Goal: Task Accomplishment & Management: Use online tool/utility

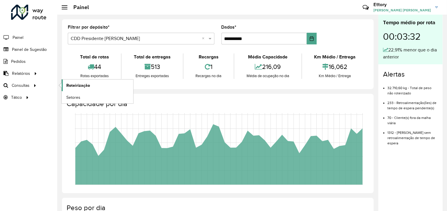
click at [70, 88] on link "Roteirização" at bounding box center [98, 85] width 72 height 12
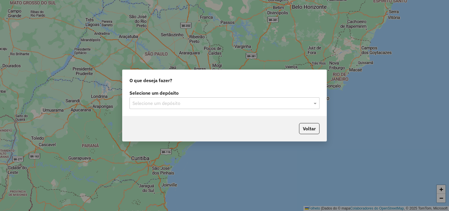
click at [170, 103] on input "text" at bounding box center [218, 103] width 172 height 7
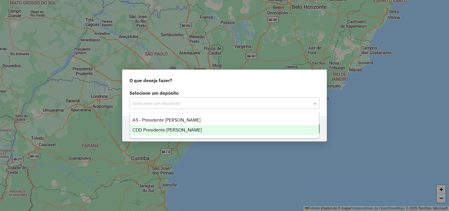
click at [175, 129] on span "CDD Presidente [PERSON_NAME]" at bounding box center [166, 129] width 69 height 5
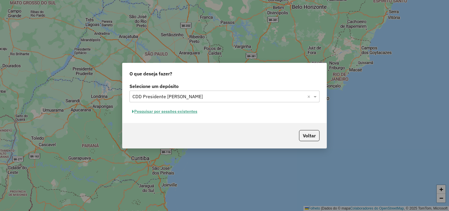
click at [190, 111] on font "Pesquisar por sessões existentes" at bounding box center [165, 111] width 63 height 5
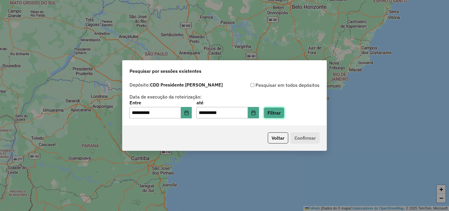
click at [278, 116] on button "Filtrar" at bounding box center [273, 112] width 21 height 11
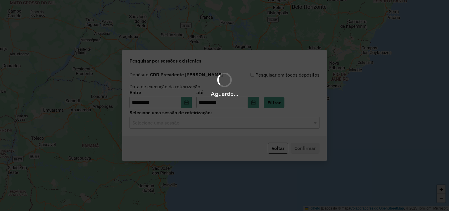
click at [171, 125] on input "text" at bounding box center [218, 122] width 172 height 7
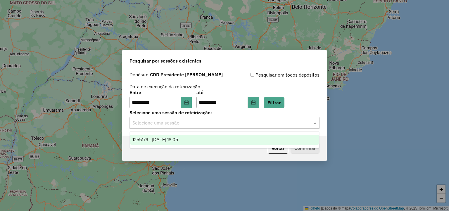
click at [172, 139] on span "1255179 - [DATE] 18:05" at bounding box center [155, 139] width 46 height 5
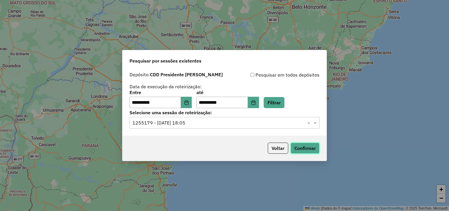
click at [299, 146] on button "Confirmar" at bounding box center [304, 148] width 29 height 11
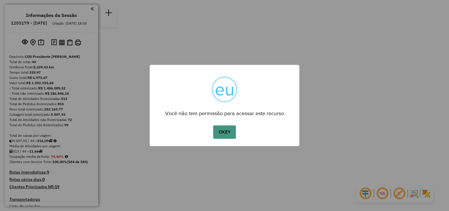
click at [221, 133] on button "OKEY" at bounding box center [224, 131] width 23 height 13
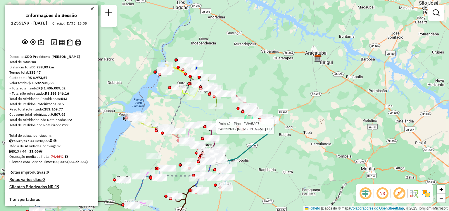
drag, startPoint x: 201, startPoint y: 88, endPoint x: 208, endPoint y: 148, distance: 59.9
click at [208, 129] on div at bounding box center [215, 127] width 18 height 6
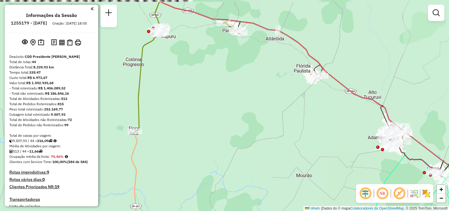
drag, startPoint x: 225, startPoint y: 114, endPoint x: 235, endPoint y: 159, distance: 46.6
click at [235, 159] on div "Rota 42 - Plaça FWA5A97 54329367 - Esquina express Rota 42 - Plaça FWA5A97 5431…" at bounding box center [224, 105] width 449 height 211
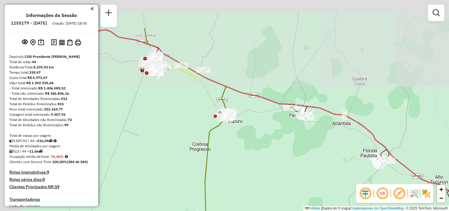
drag, startPoint x: 244, startPoint y: 150, endPoint x: 272, endPoint y: 167, distance: 32.8
click at [277, 171] on div "Rota 42 - Plaça FWA5A97 54329367 - Esquina express Rota 42 - Plaça FWA5A97 5431…" at bounding box center [224, 105] width 449 height 211
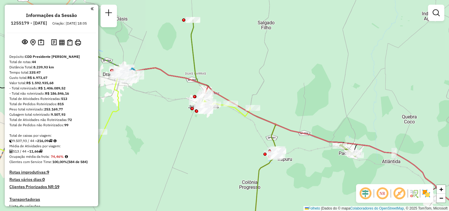
drag, startPoint x: 202, startPoint y: 132, endPoint x: 212, endPoint y: 139, distance: 11.8
click at [212, 141] on div "Rota 42 - Plaça FWA5A97 54329367 - Esquina express Rota 42 - Plaça FWA5A97 5431…" at bounding box center [224, 105] width 449 height 211
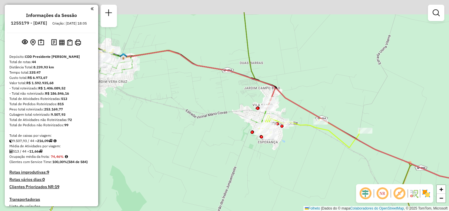
drag, startPoint x: 165, startPoint y: 118, endPoint x: 235, endPoint y: 154, distance: 78.6
click at [253, 171] on div "Rota 42 - Plaça FWA5A97 54329367 - Esquina express Rota 42 - Plaça FWA5A97 5431…" at bounding box center [224, 105] width 449 height 211
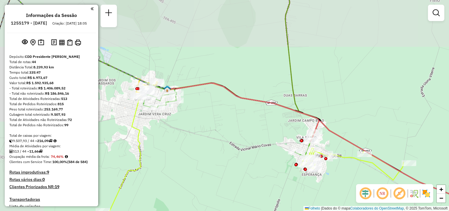
drag, startPoint x: 204, startPoint y: 140, endPoint x: 252, endPoint y: 173, distance: 58.9
click at [252, 173] on div "Rota 42 - Plaça FWA5A97 54329367 - Esquina express Rota 42 - Plaça FWA5A97 5431…" at bounding box center [224, 105] width 449 height 211
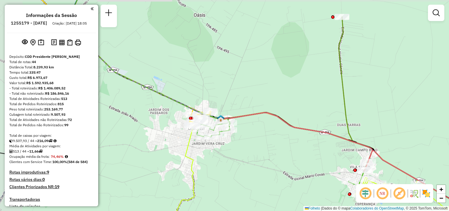
drag, startPoint x: 239, startPoint y: 164, endPoint x: 298, endPoint y: 157, distance: 59.6
click at [311, 161] on div "Rota 42 - Plaça FWA5A97 54329367 - Esquina express Rota 42 - Plaça FWA5A97 5431…" at bounding box center [224, 105] width 449 height 211
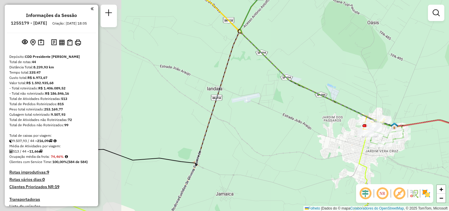
drag, startPoint x: 256, startPoint y: 143, endPoint x: 232, endPoint y: 145, distance: 23.8
click at [276, 136] on div "Rota 42 - Plaça FWA5A97 54329367 - Esquina express Rota 42 - Plaça FWA5A97 5431…" at bounding box center [224, 105] width 449 height 211
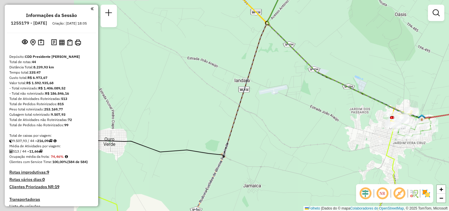
drag, startPoint x: 218, startPoint y: 151, endPoint x: 260, endPoint y: 133, distance: 46.4
click at [264, 133] on icon at bounding box center [250, 101] width 343 height 152
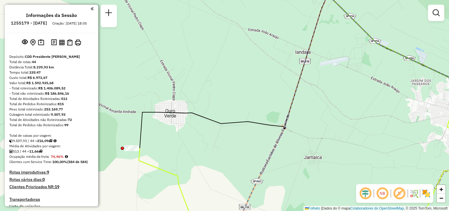
drag, startPoint x: 158, startPoint y: 147, endPoint x: 169, endPoint y: 131, distance: 19.7
click at [167, 134] on div "Rota 42 - Plaça FWA5A97 54329367 - Esquina express Rota 42 - Plaça FWA5A97 5431…" at bounding box center [224, 105] width 449 height 211
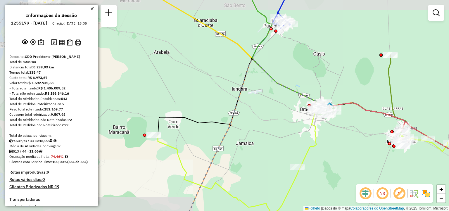
drag, startPoint x: 173, startPoint y: 130, endPoint x: 174, endPoint y: 115, distance: 14.6
click at [175, 116] on div "Rota 42 - Plaça FWA5A97 54329367 - Esquina express Rota 42 - Plaça FWA5A97 5431…" at bounding box center [224, 105] width 449 height 211
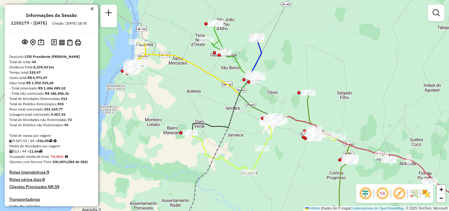
drag, startPoint x: 199, startPoint y: 127, endPoint x: 211, endPoint y: 135, distance: 14.1
click at [211, 135] on div "Rota 42 - Plaça FWA5A97 54329367 - Esquina express Rota 42 - Plaça FWA5A97 5431…" at bounding box center [224, 105] width 449 height 211
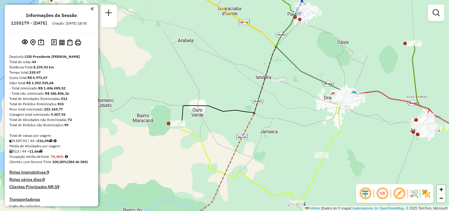
drag, startPoint x: 201, startPoint y: 133, endPoint x: 204, endPoint y: 124, distance: 10.1
click at [204, 124] on div "Rota 42 - Plaça FWA5A97 54329367 - Esquina express Rota 42 - Plaça FWA5A97 5431…" at bounding box center [224, 105] width 449 height 211
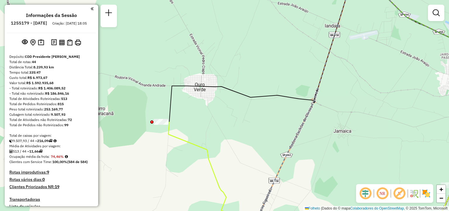
click at [220, 128] on div "Rota 42 - Plaça FWA5A97 54329367 - Esquina express Rota 42 - Plaça FWA5A97 5431…" at bounding box center [224, 105] width 449 height 211
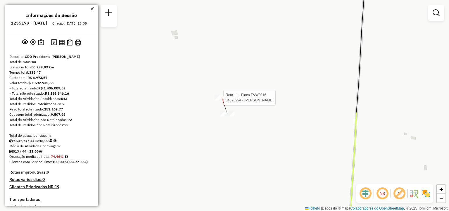
select select "**********"
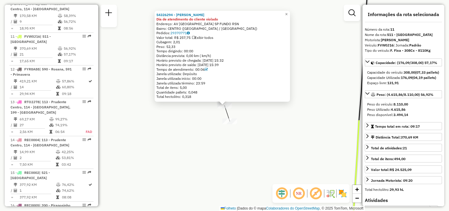
scroll to position [550, 0]
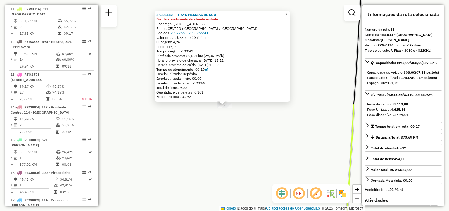
click at [287, 13] on span "×" at bounding box center [286, 14] width 3 height 5
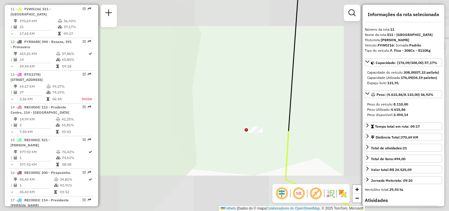
drag, startPoint x: 289, startPoint y: 140, endPoint x: 250, endPoint y: 155, distance: 42.1
click at [249, 158] on div "Janela de atendimento Grade de atendimento Capacidade Transportadoras Veículos …" at bounding box center [224, 105] width 449 height 211
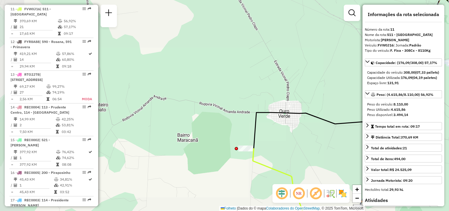
drag, startPoint x: 270, startPoint y: 147, endPoint x: 256, endPoint y: 153, distance: 14.5
click at [256, 153] on div "Janela de atendimento Grade de atendimento Capacidade Transportadoras Veículos …" at bounding box center [224, 105] width 449 height 211
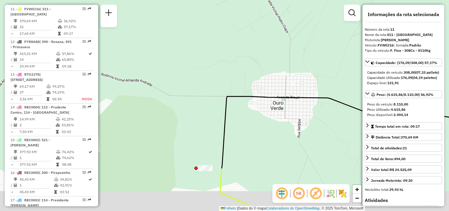
drag, startPoint x: 267, startPoint y: 153, endPoint x: 283, endPoint y: 118, distance: 38.3
click at [284, 119] on div "Janela de atendimento Grade de atendimento Capacidade Transportadoras Veículos …" at bounding box center [224, 105] width 449 height 211
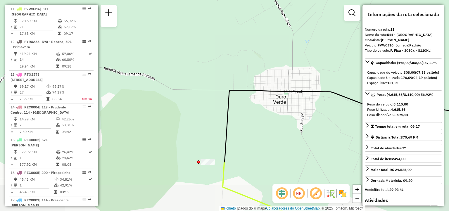
drag, startPoint x: 247, startPoint y: 158, endPoint x: 278, endPoint y: 133, distance: 39.7
click at [278, 133] on div "Janela de atendimento Grade de atendimento Capacidade Transportadoras Veículos …" at bounding box center [224, 105] width 449 height 211
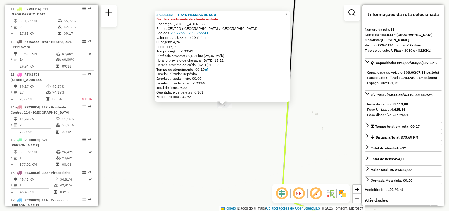
click at [200, 113] on div "54326182 - THAYS MESSIAS DE SOU Dia de atendimento do cliente violado Endereço:…" at bounding box center [224, 105] width 449 height 211
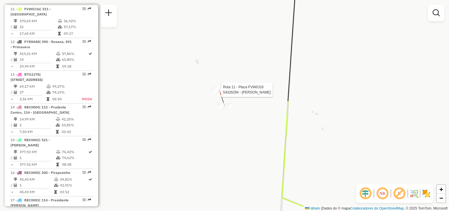
select select "**********"
